Goal: Book appointment/travel/reservation

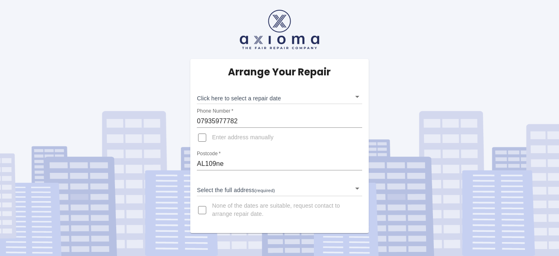
click at [274, 100] on body "Arrange Your Repair Click here to select a repair date ​ Phone Number   * 07935…" at bounding box center [279, 128] width 559 height 256
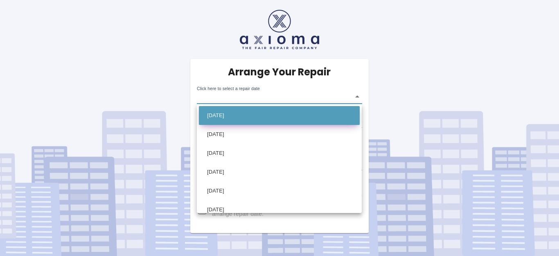
click at [268, 115] on li "Thu Oct 09 2025" at bounding box center [279, 115] width 161 height 19
type input "2025-10-09T00:00:00.000Z"
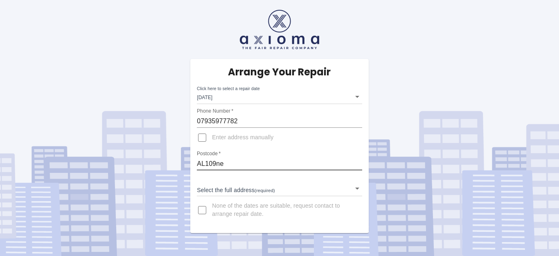
drag, startPoint x: 231, startPoint y: 163, endPoint x: 171, endPoint y: 163, distance: 60.2
click at [171, 163] on div "Arrange Your Repair Click here to select a repair date Thu Oct 09 2025 2025-10-…" at bounding box center [279, 116] width 571 height 233
type input "N101HE"
click at [214, 188] on body "Arrange Your Repair Click here to select a repair date Thu Oct 09 2025 2025-10-…" at bounding box center [279, 128] width 559 height 256
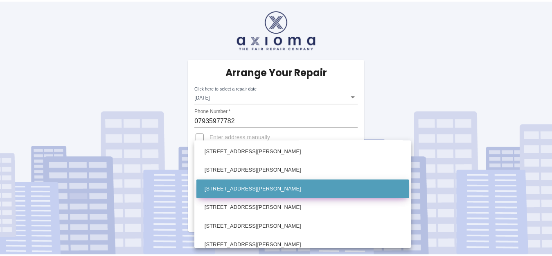
scroll to position [286, 0]
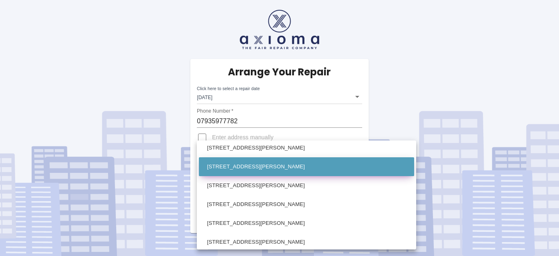
click at [262, 169] on li "28 Sutton Road London" at bounding box center [306, 166] width 215 height 19
type input "28 Sutton Road London"
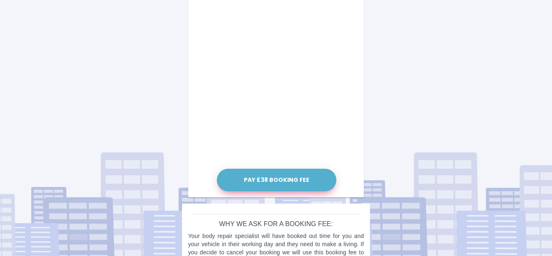
scroll to position [490, 0]
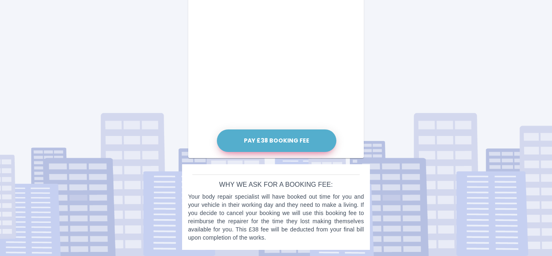
click at [316, 142] on button "Pay £38 Booking Fee" at bounding box center [277, 140] width 120 height 23
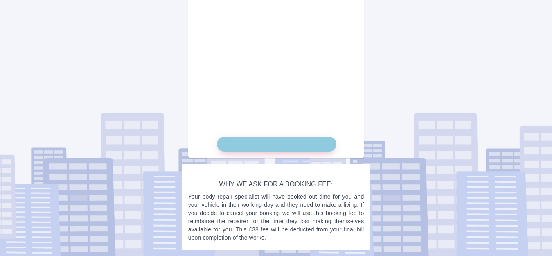
scroll to position [482, 0]
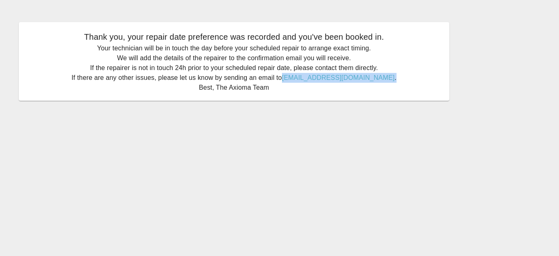
drag, startPoint x: 404, startPoint y: 78, endPoint x: 302, endPoint y: 74, distance: 101.6
click at [302, 74] on p "Your technician will be in touch the day before your scheduled repair to arrang…" at bounding box center [234, 67] width 414 height 49
copy p "[EMAIL_ADDRESS][DOMAIN_NAME] ."
click at [233, 61] on p "Your technician will be in touch the day before your scheduled repair to arrang…" at bounding box center [234, 67] width 414 height 49
